Goal: Task Accomplishment & Management: Manage account settings

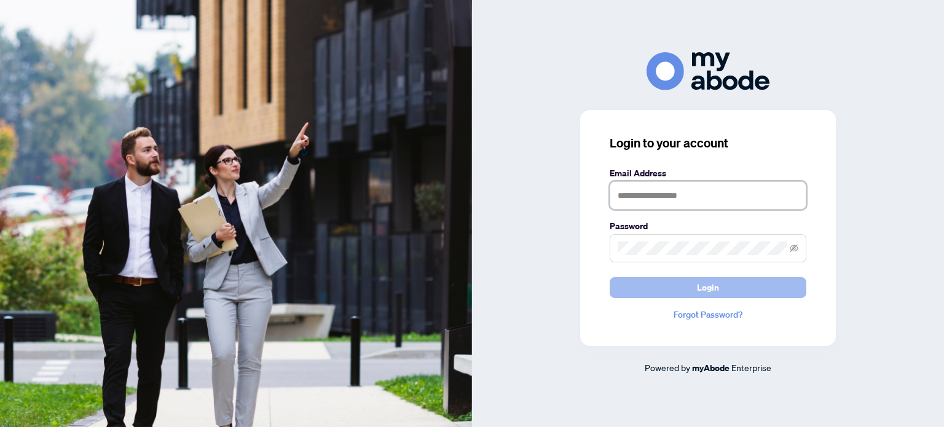
type input "**********"
click at [685, 286] on button "Login" at bounding box center [708, 287] width 197 height 21
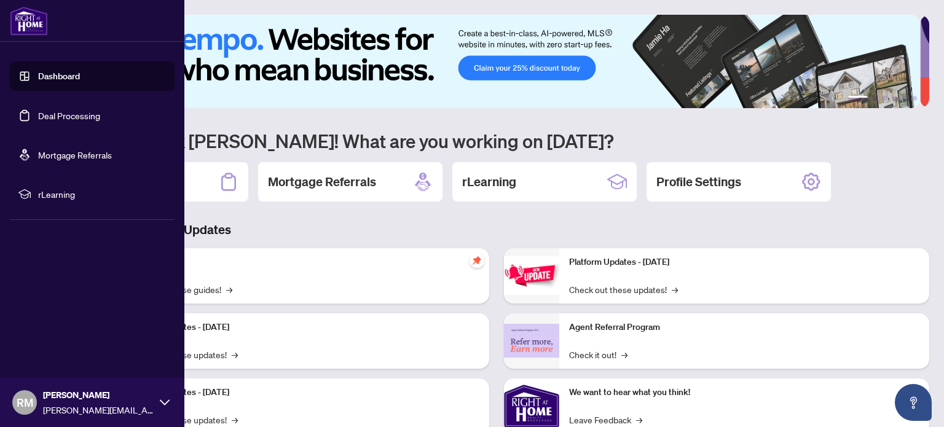
click at [48, 117] on link "Deal Processing" at bounding box center [69, 115] width 62 height 11
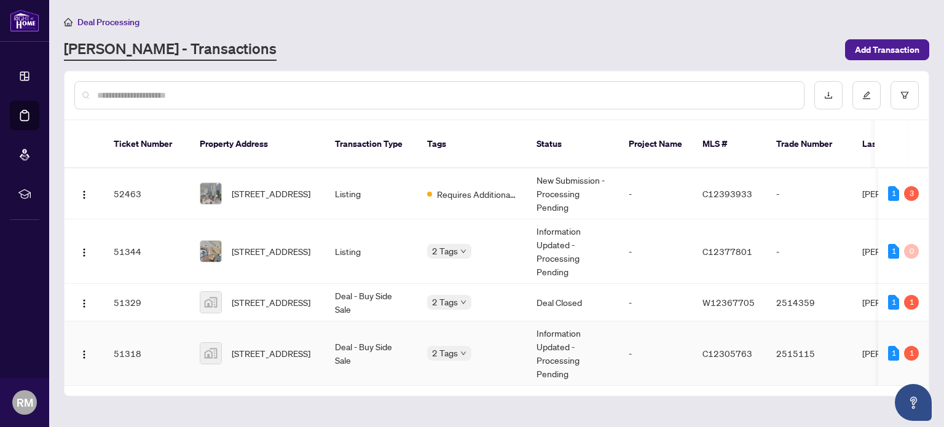
click at [509, 341] on td "2 Tags" at bounding box center [471, 353] width 109 height 65
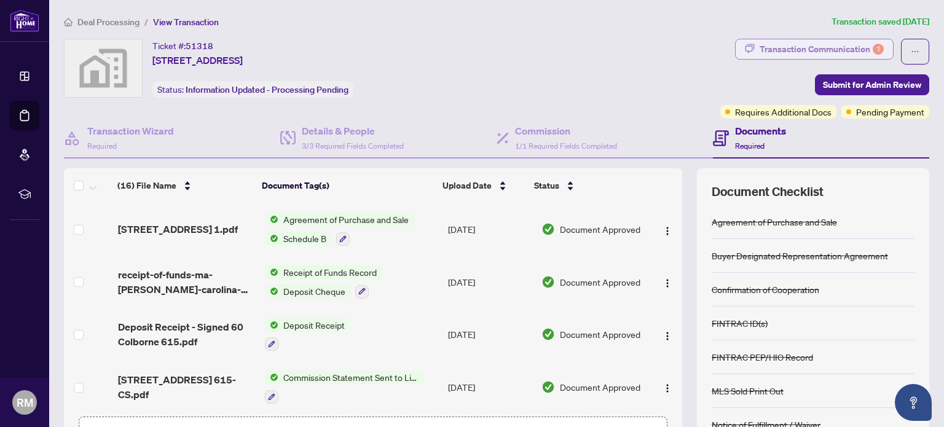
click at [780, 53] on div "Transaction Communication 1" at bounding box center [822, 49] width 124 height 20
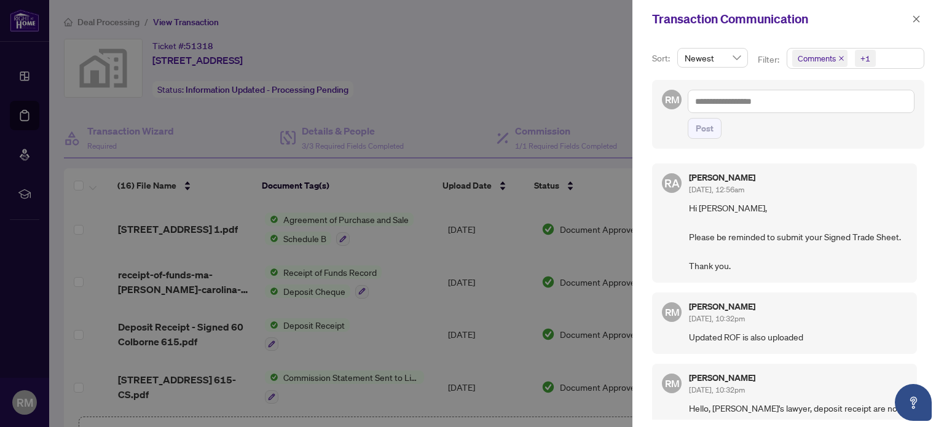
click at [529, 95] on div at bounding box center [472, 213] width 944 height 427
click at [221, 119] on div at bounding box center [472, 213] width 944 height 427
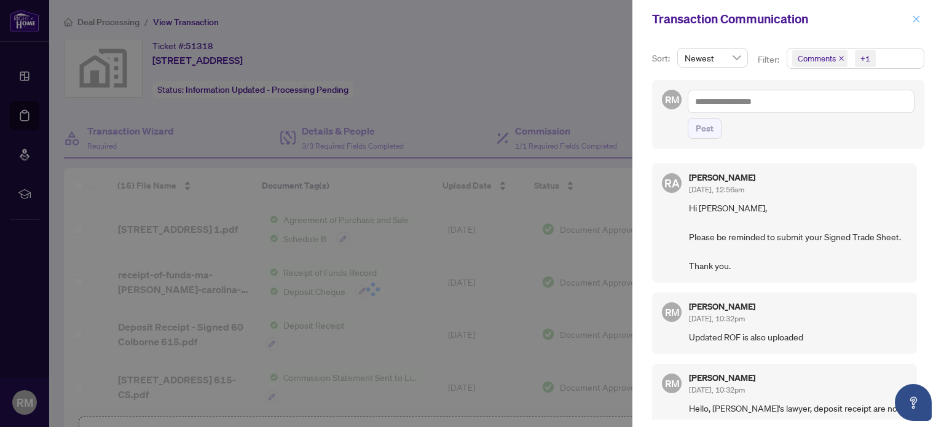
click at [919, 16] on icon "close" at bounding box center [916, 19] width 9 height 9
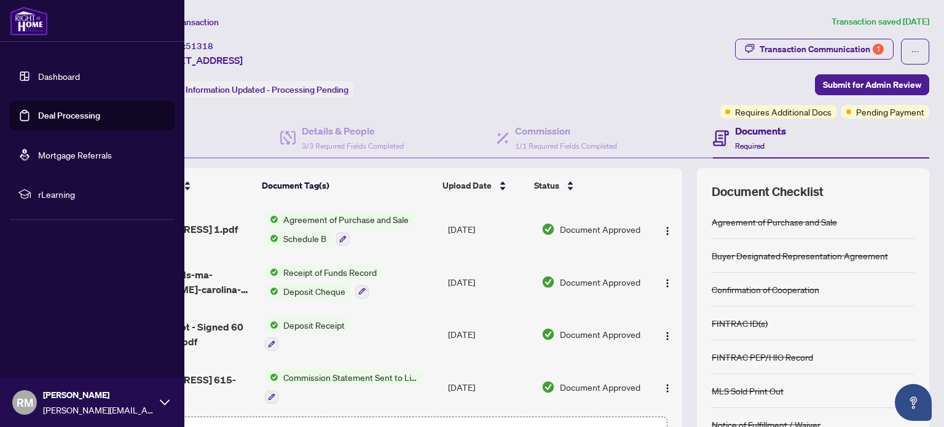
click at [100, 110] on link "Deal Processing" at bounding box center [69, 115] width 62 height 11
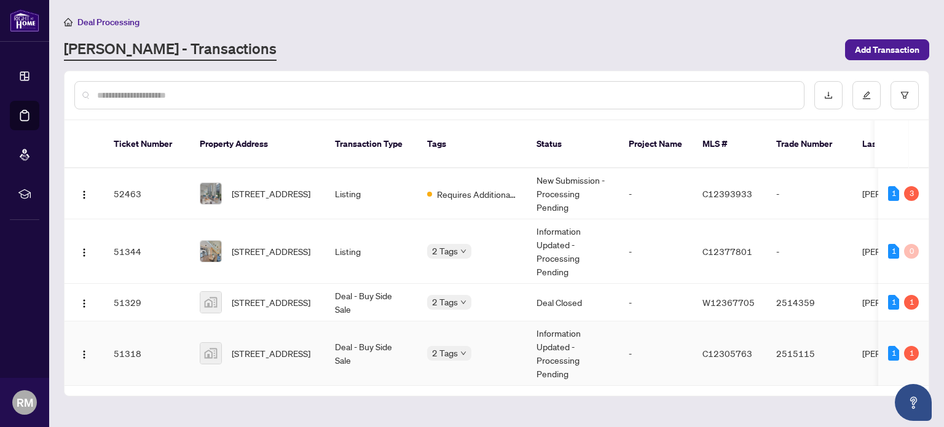
click at [499, 342] on td "2 Tags" at bounding box center [471, 353] width 109 height 65
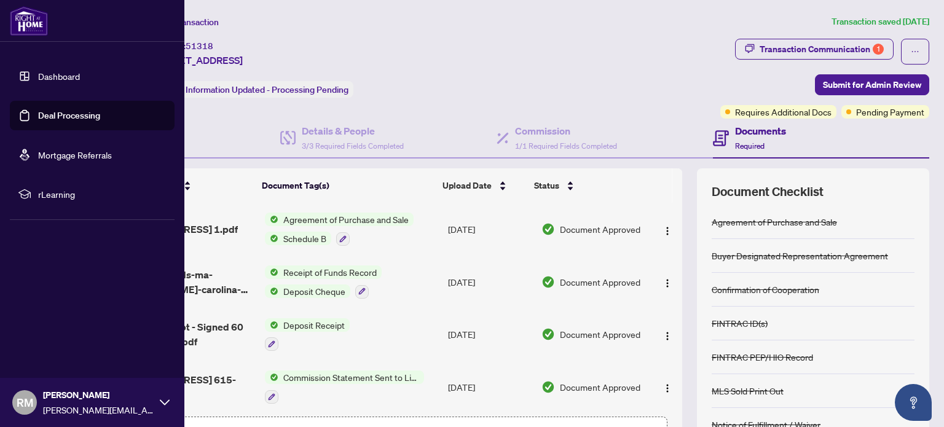
click at [100, 113] on link "Deal Processing" at bounding box center [69, 115] width 62 height 11
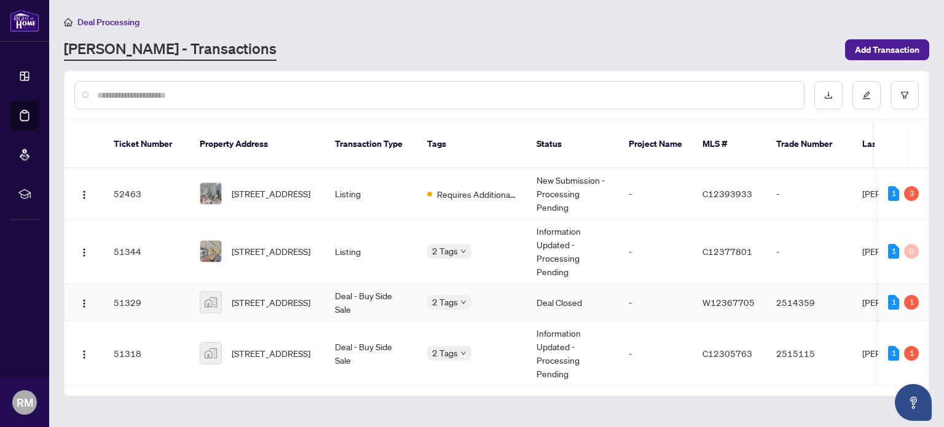
click at [390, 289] on td "Deal - Buy Side Sale" at bounding box center [371, 302] width 92 height 37
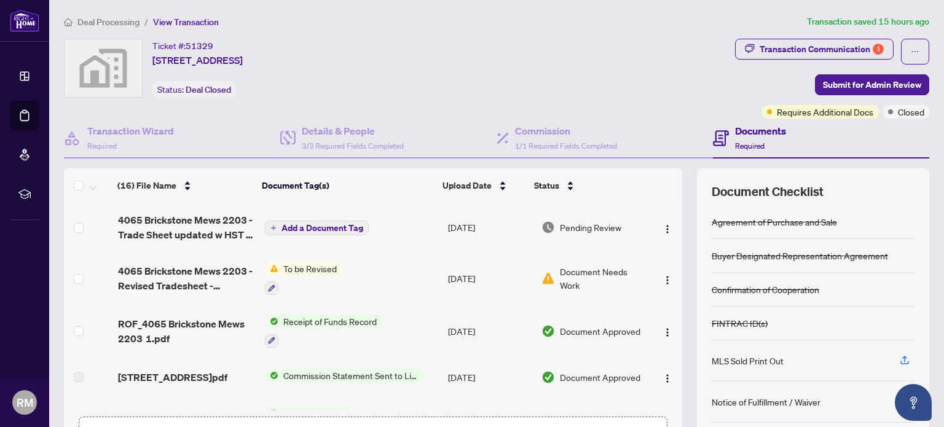
scroll to position [184, 0]
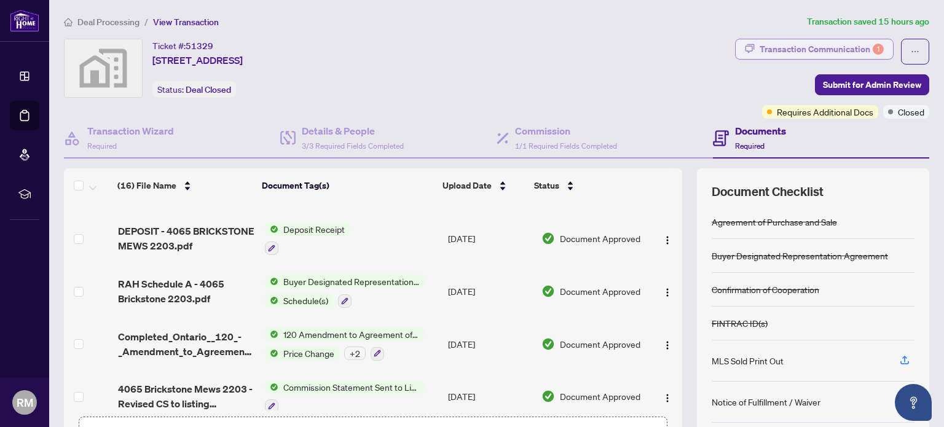
click at [765, 50] on div "Transaction Communication 1" at bounding box center [822, 49] width 124 height 20
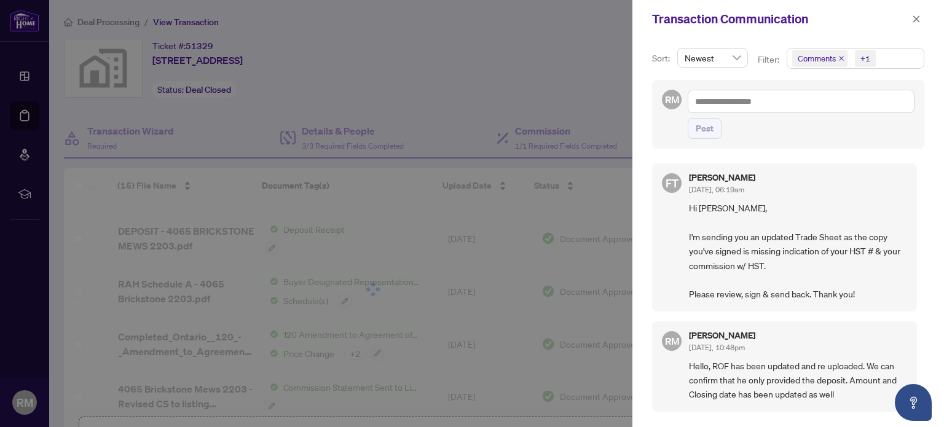
click at [269, 92] on div at bounding box center [472, 213] width 944 height 427
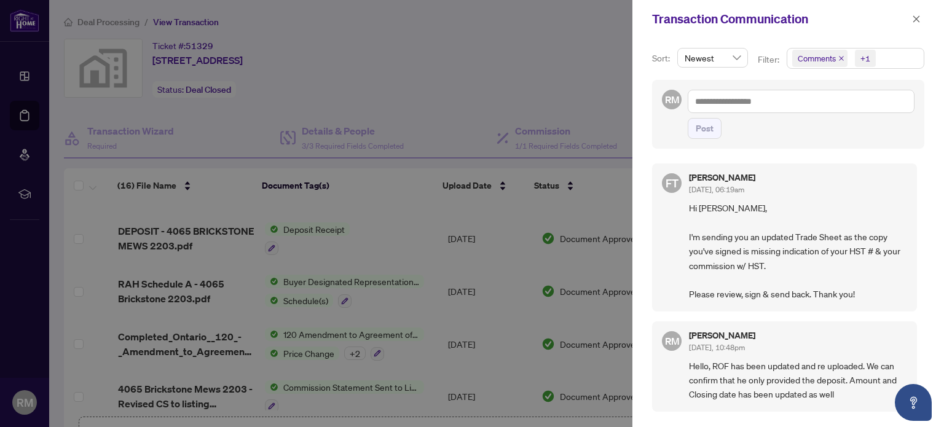
click at [388, 152] on div at bounding box center [472, 213] width 944 height 427
click at [916, 20] on icon "close" at bounding box center [916, 19] width 9 height 9
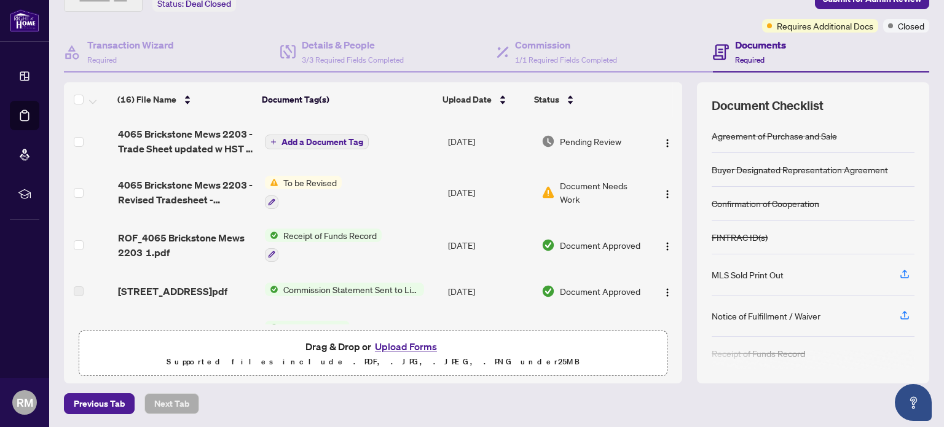
scroll to position [0, 0]
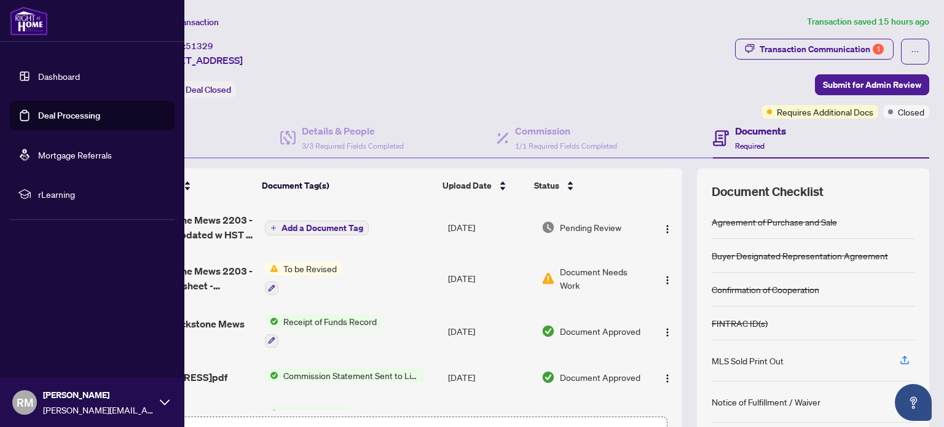
click at [63, 114] on link "Deal Processing" at bounding box center [69, 115] width 62 height 11
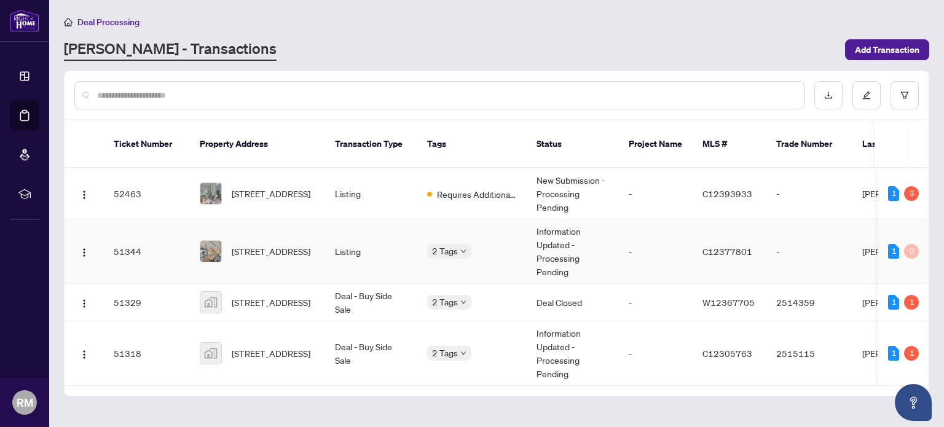
click at [363, 225] on td "Listing" at bounding box center [371, 251] width 92 height 65
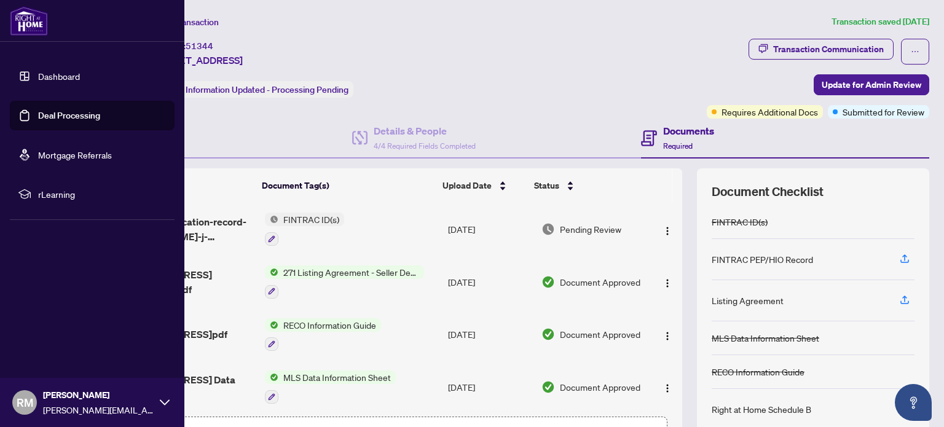
click at [60, 120] on link "Deal Processing" at bounding box center [69, 115] width 62 height 11
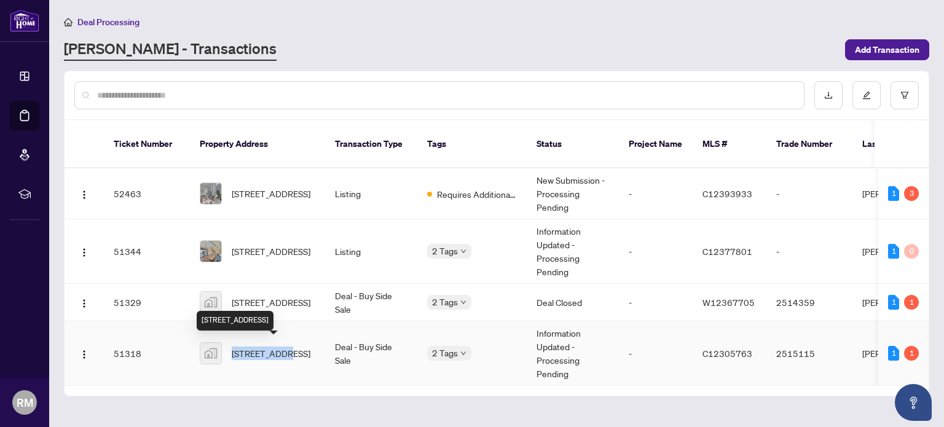
drag, startPoint x: 230, startPoint y: 342, endPoint x: 282, endPoint y: 347, distance: 51.8
click at [282, 347] on div "60 Colborne St #615, Toronto, Ontario M5E 1E3, Canada" at bounding box center [258, 353] width 116 height 22
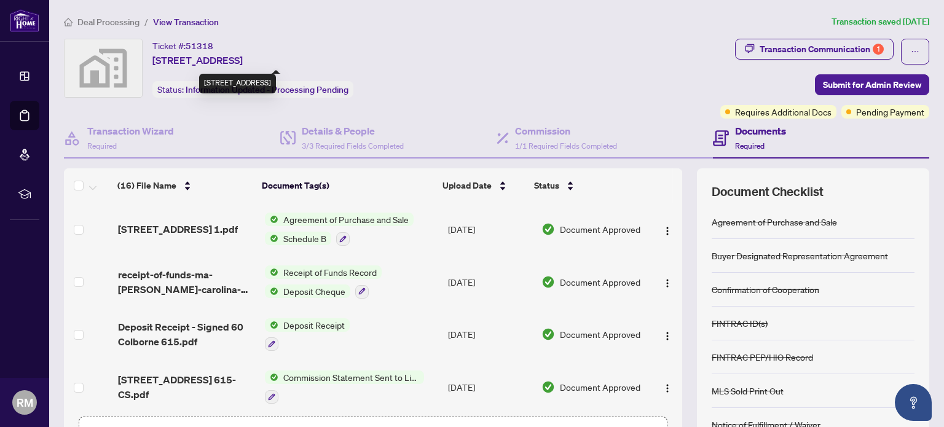
click at [155, 57] on span "60 Colborne St #615, Toronto, Ontario M5E 1E3, Canada" at bounding box center [197, 60] width 90 height 15
drag, startPoint x: 155, startPoint y: 57, endPoint x: 192, endPoint y: 63, distance: 37.3
click at [192, 63] on span "60 Colborne St #615, Toronto, Ontario M5E 1E3, Canada" at bounding box center [197, 60] width 90 height 15
copy span "60 Colborne"
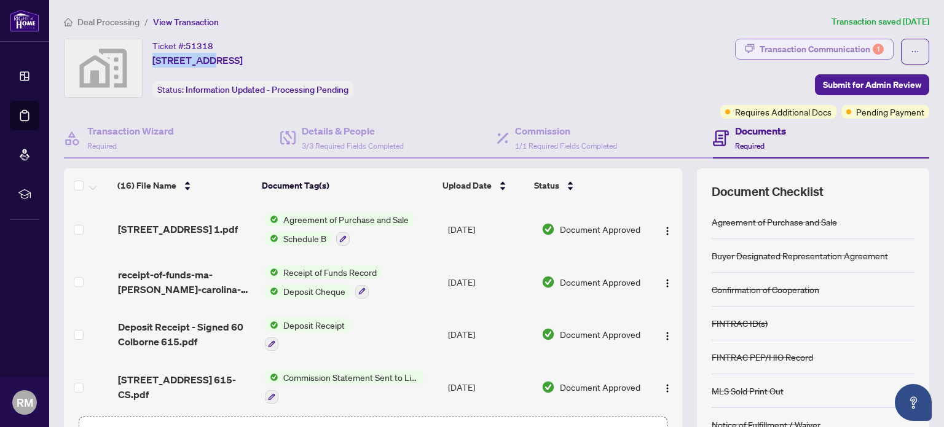
click at [785, 44] on div "Transaction Communication 1" at bounding box center [822, 49] width 124 height 20
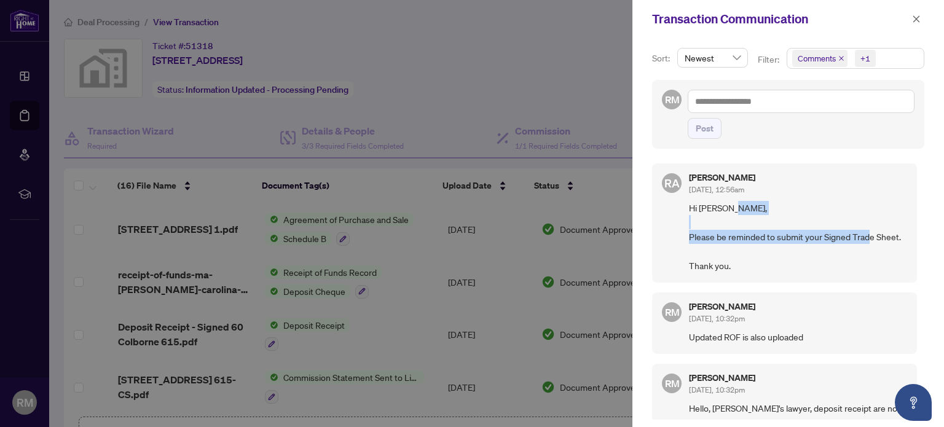
drag, startPoint x: 691, startPoint y: 232, endPoint x: 903, endPoint y: 238, distance: 212.1
click at [903, 238] on div "RA Rhea Alipio Oct/02/2025, 12:56am Hi Robin, Please be reminded to submit your…" at bounding box center [784, 222] width 265 height 119
copy span "Please be reminded to submit your Signed Trade Sheet."
click at [25, 112] on div at bounding box center [472, 213] width 944 height 427
click at [918, 18] on icon "close" at bounding box center [916, 19] width 9 height 9
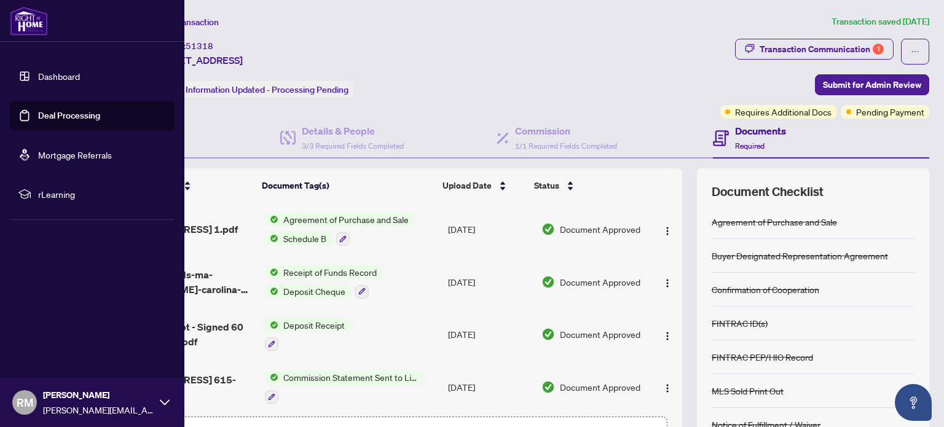
click at [38, 112] on link "Deal Processing" at bounding box center [69, 115] width 62 height 11
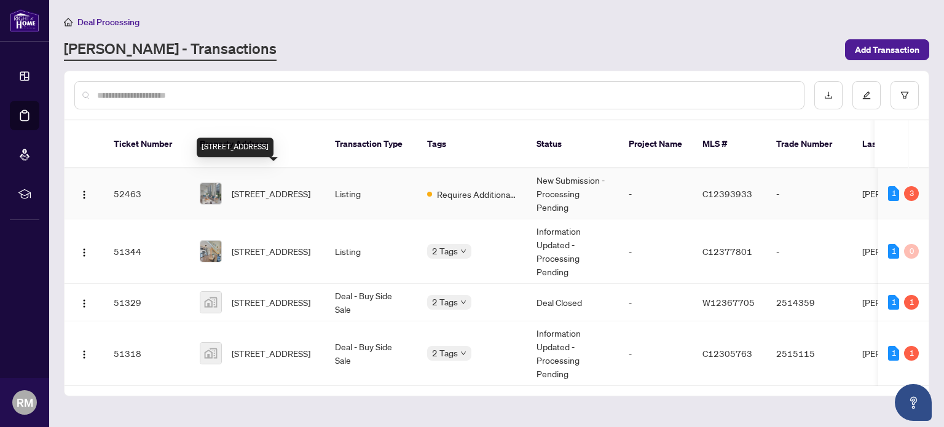
click at [274, 187] on span "506-60 Shuter St, Toronto, Ontario M5B 0B7, Canada" at bounding box center [271, 194] width 79 height 14
